Goal: Submit feedback/report problem: Provide input to the site owners about the experience or issues

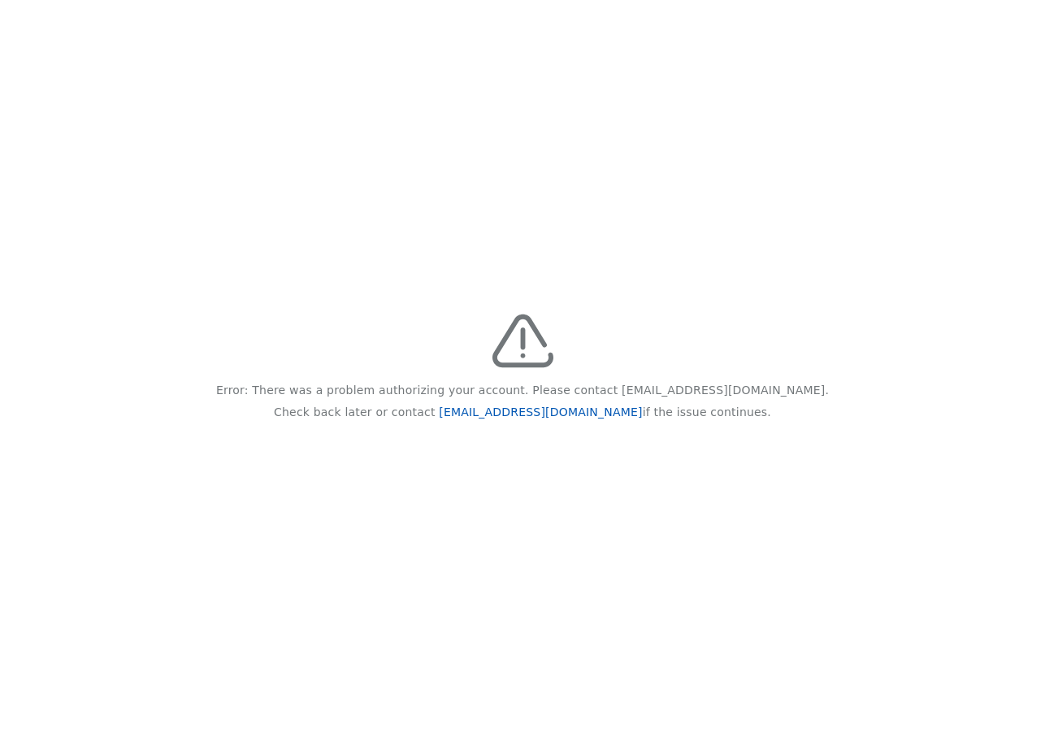
click at [525, 409] on link "[EMAIL_ADDRESS][DOMAIN_NAME]" at bounding box center [540, 412] width 203 height 13
click at [534, 410] on link "[EMAIL_ADDRESS][DOMAIN_NAME]" at bounding box center [540, 412] width 203 height 13
click at [536, 407] on link "[EMAIL_ADDRESS][DOMAIN_NAME]" at bounding box center [540, 412] width 203 height 13
click at [521, 410] on link "[EMAIL_ADDRESS][DOMAIN_NAME]" at bounding box center [540, 412] width 203 height 13
